Goal: Information Seeking & Learning: Check status

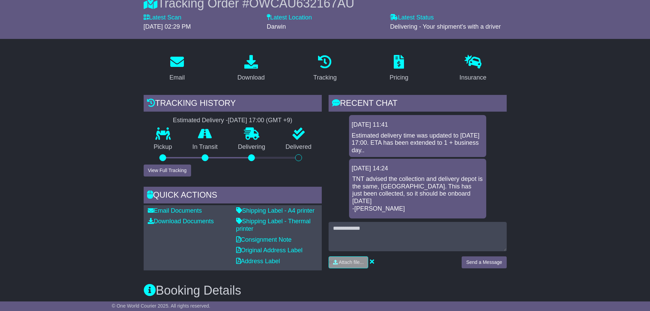
scroll to position [68, 0]
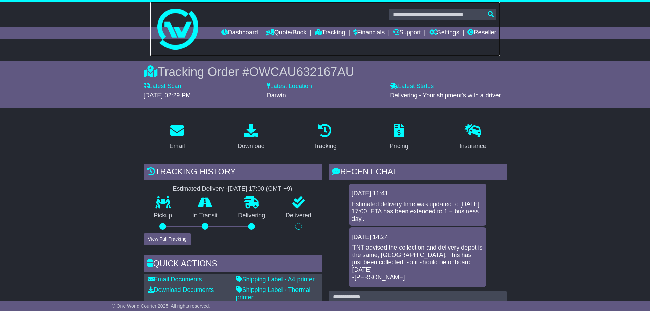
click at [430, 5] on link at bounding box center [324, 29] width 349 height 55
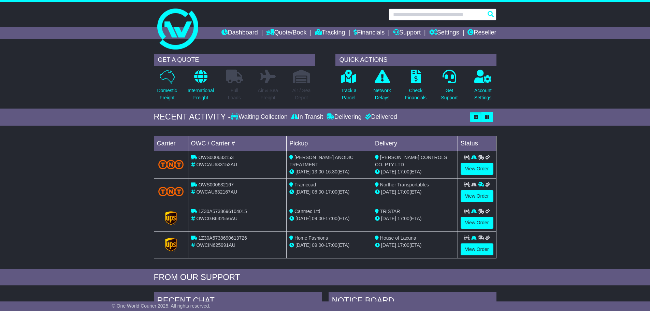
click at [431, 17] on input "text" at bounding box center [443, 15] width 108 height 12
paste input "*********"
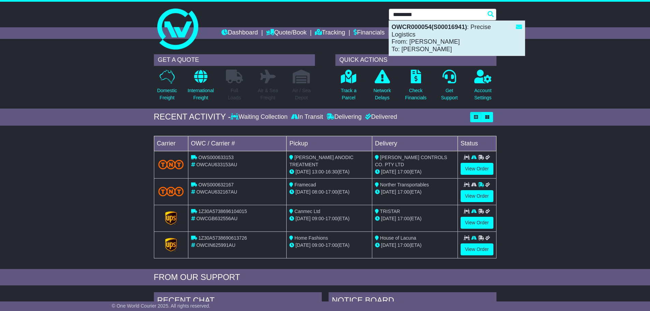
click at [440, 32] on div "OWCR000054(S00016941) : Precise Logistics From: Rob Manganaro To: Ronald Pacete" at bounding box center [457, 38] width 136 height 35
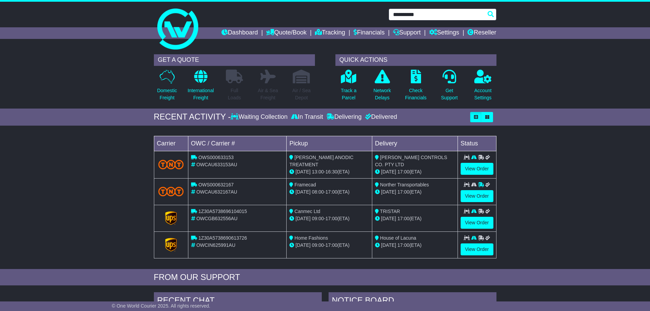
type input "**********"
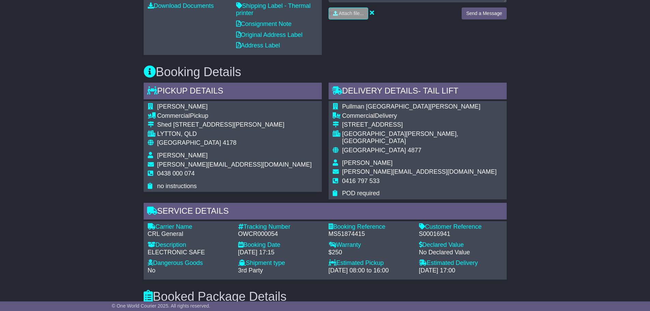
scroll to position [102, 0]
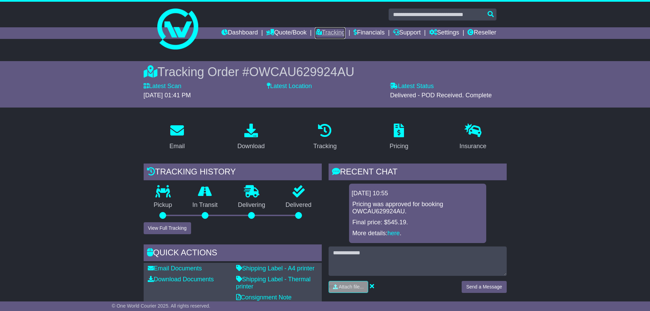
click at [317, 33] on link "Tracking" at bounding box center [330, 33] width 30 height 12
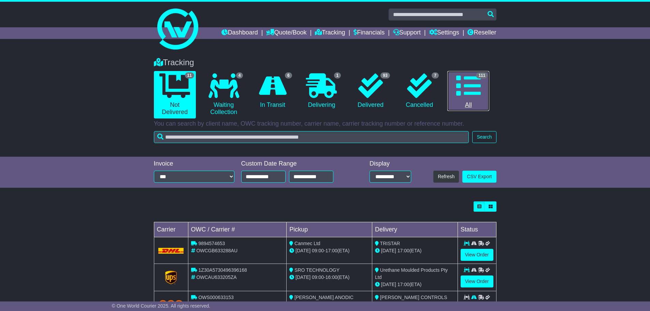
click at [465, 94] on icon at bounding box center [468, 85] width 25 height 25
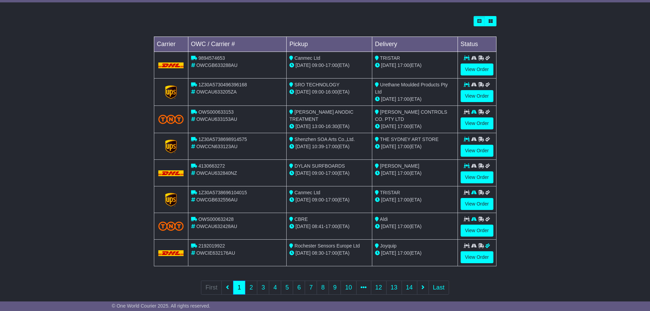
scroll to position [195, 0]
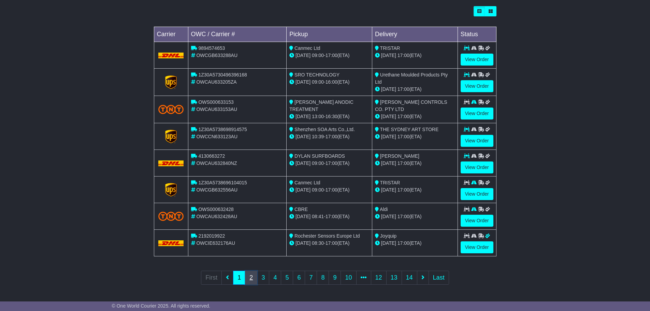
click at [256, 277] on link "2" at bounding box center [251, 278] width 12 height 14
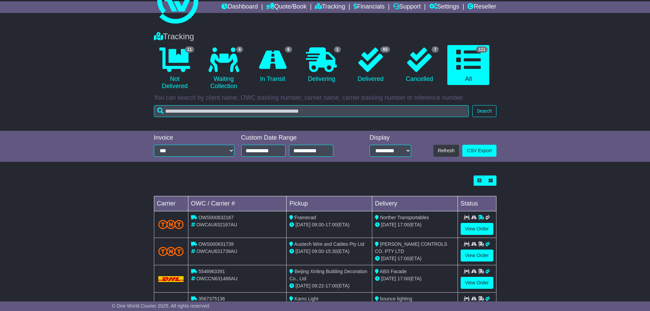
scroll to position [68, 0]
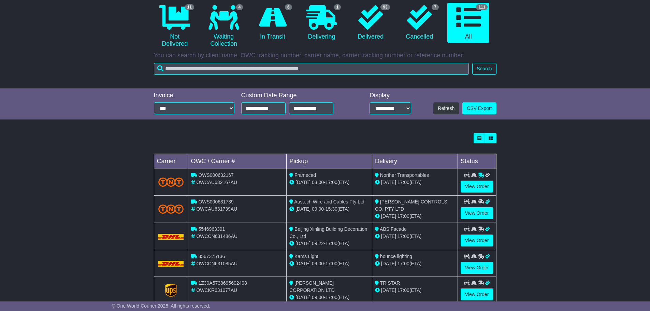
click at [471, 194] on td "View Order" at bounding box center [476, 182] width 39 height 27
click at [472, 192] on link "View Order" at bounding box center [477, 186] width 33 height 12
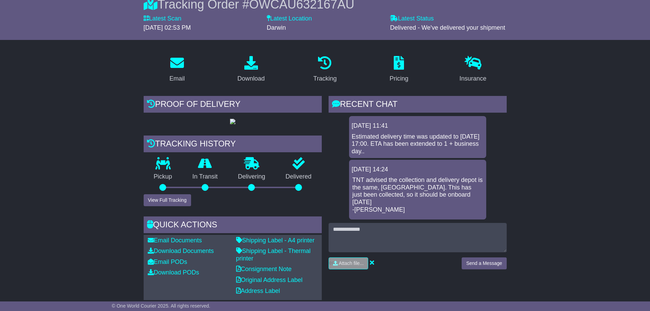
scroll to position [68, 0]
click at [162, 205] on button "View Full Tracking" at bounding box center [167, 199] width 47 height 12
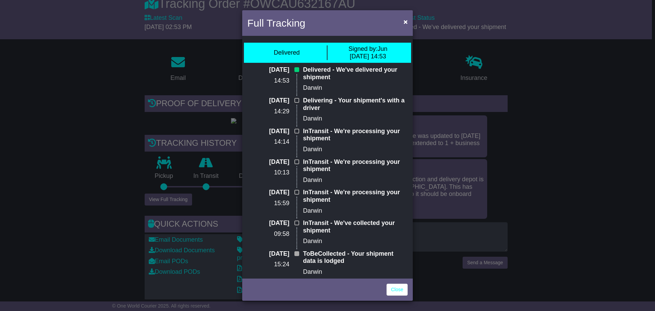
drag, startPoint x: 413, startPoint y: 17, endPoint x: 407, endPoint y: 18, distance: 6.2
click at [413, 17] on div "Full Tracking × Delivered Signed by: [DATE] Aug 2025 14:53 [DATE] 14:53 Deliver…" at bounding box center [327, 155] width 655 height 311
